Goal: Task Accomplishment & Management: Manage account settings

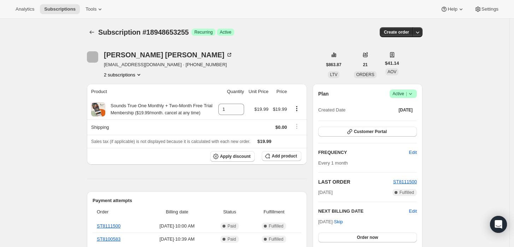
click at [413, 95] on icon at bounding box center [410, 93] width 7 height 7
click at [408, 108] on span "Pause subscription" at bounding box center [405, 107] width 39 height 5
